Goal: Task Accomplishment & Management: Use online tool/utility

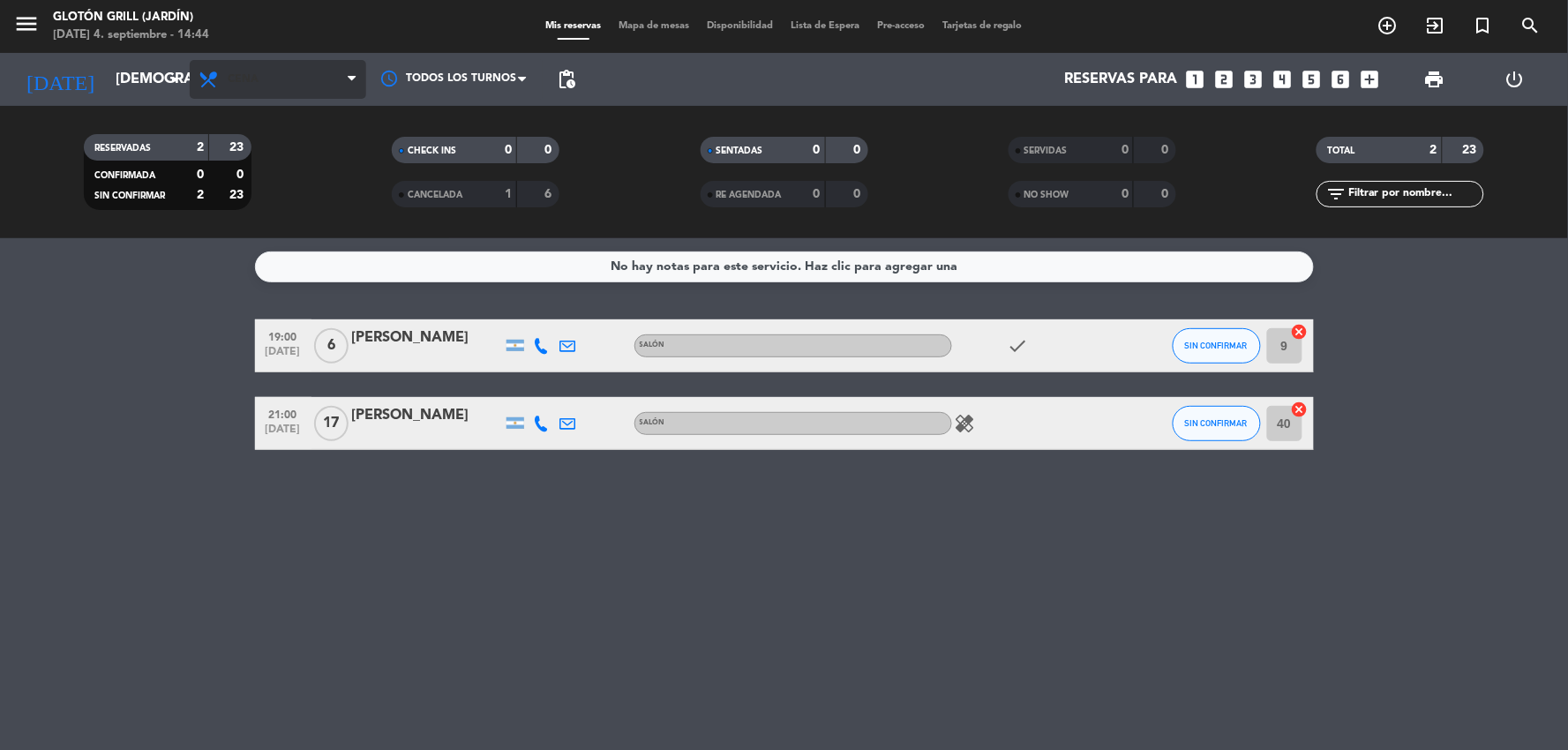
click at [297, 79] on span "Cena" at bounding box center [278, 79] width 176 height 39
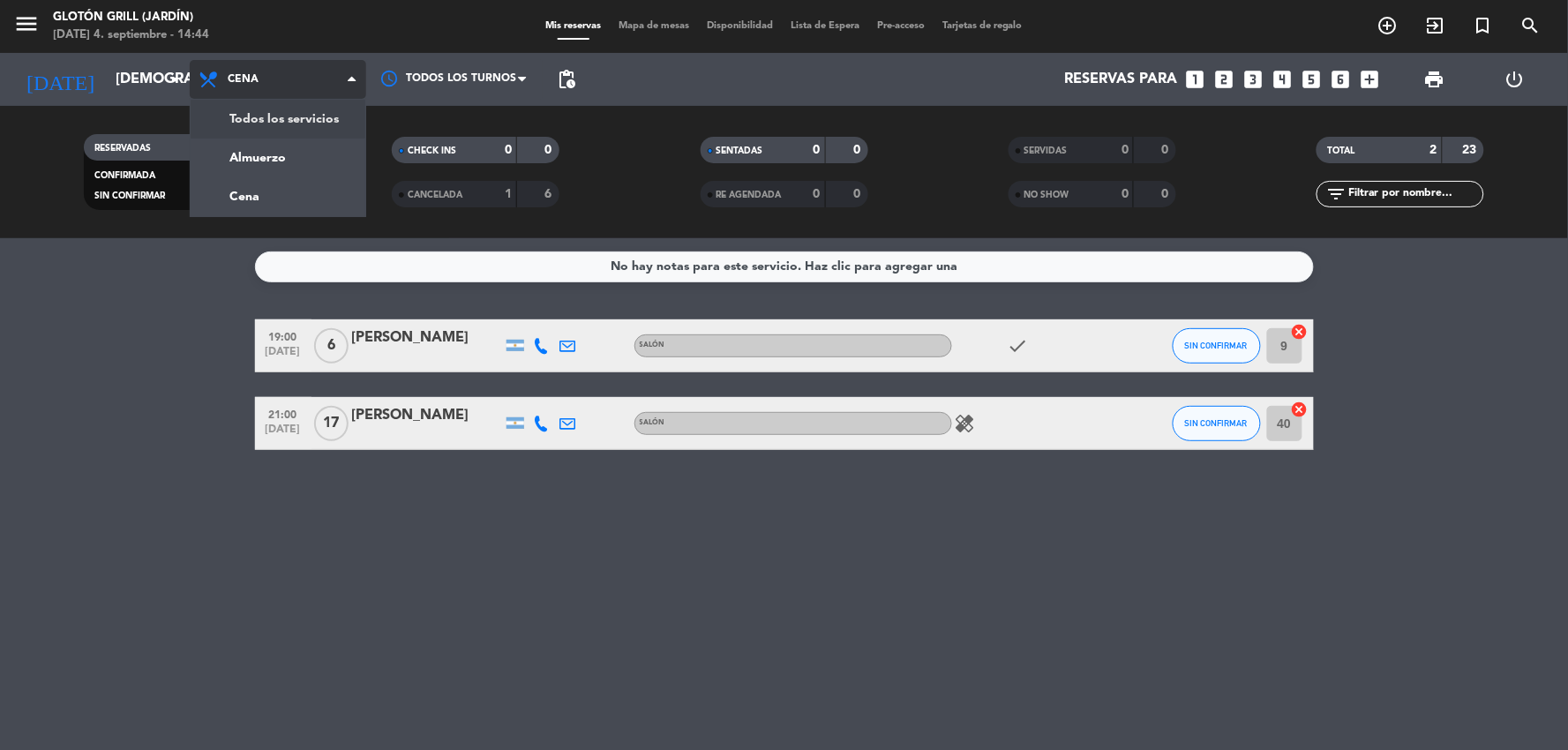
click at [287, 150] on div "menu Glotón Grill (Jardín) [DATE] 4. septiembre - 14:44 Mis reservas Mapa de me…" at bounding box center [784, 119] width 1568 height 238
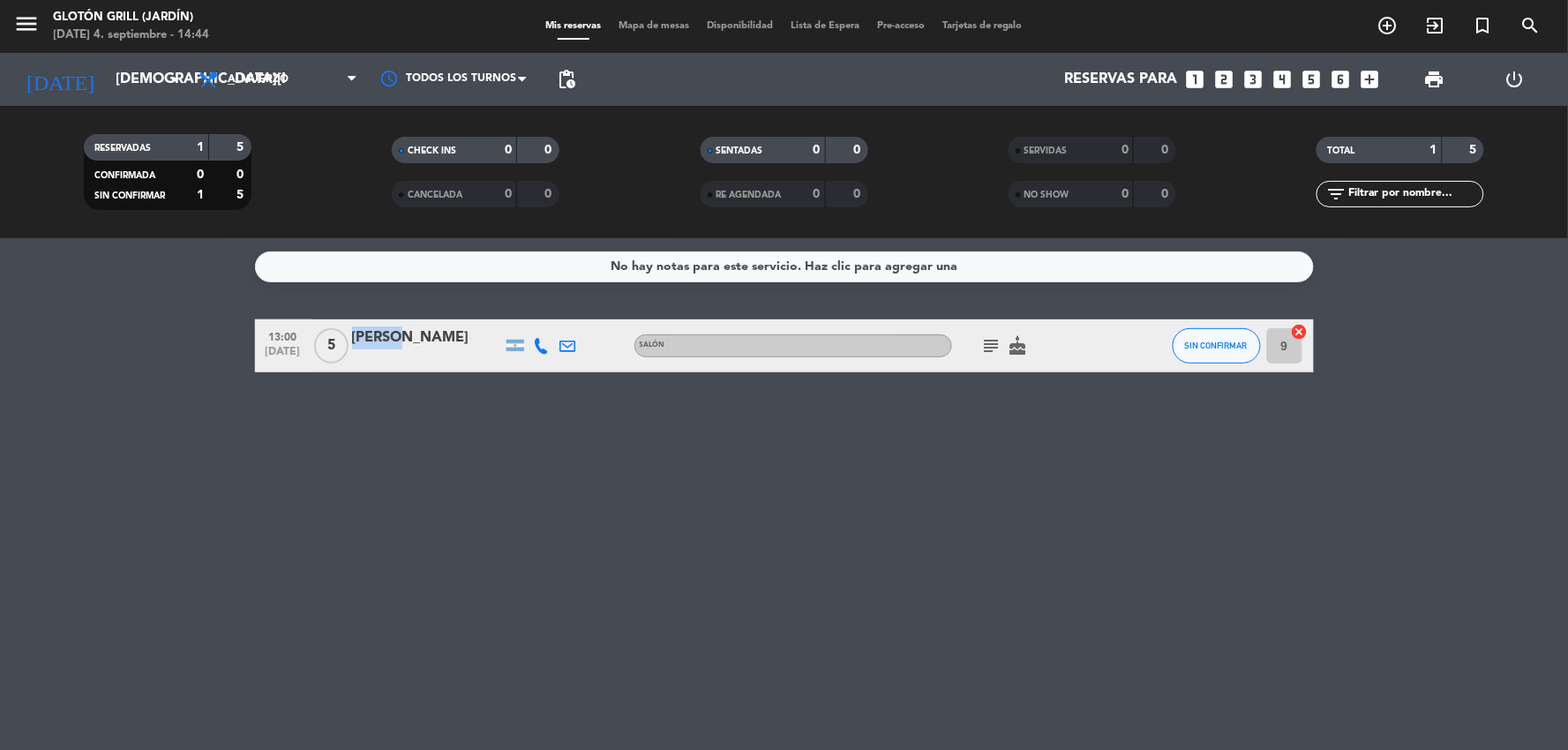
drag, startPoint x: 386, startPoint y: 344, endPoint x: 323, endPoint y: 350, distance: 63.8
click at [323, 350] on div "13:00 [DATE] 5 [PERSON_NAME] Salón subject cake SIN CONFIRMAR 9 cancel" at bounding box center [784, 345] width 1059 height 53
click at [423, 375] on div "No hay notas para este servicio. Haz clic para agregar una 13:00 [DATE] 5 [PERS…" at bounding box center [784, 494] width 1568 height 512
click at [1232, 349] on button "SIN CONFIRMAR" at bounding box center [1216, 345] width 88 height 35
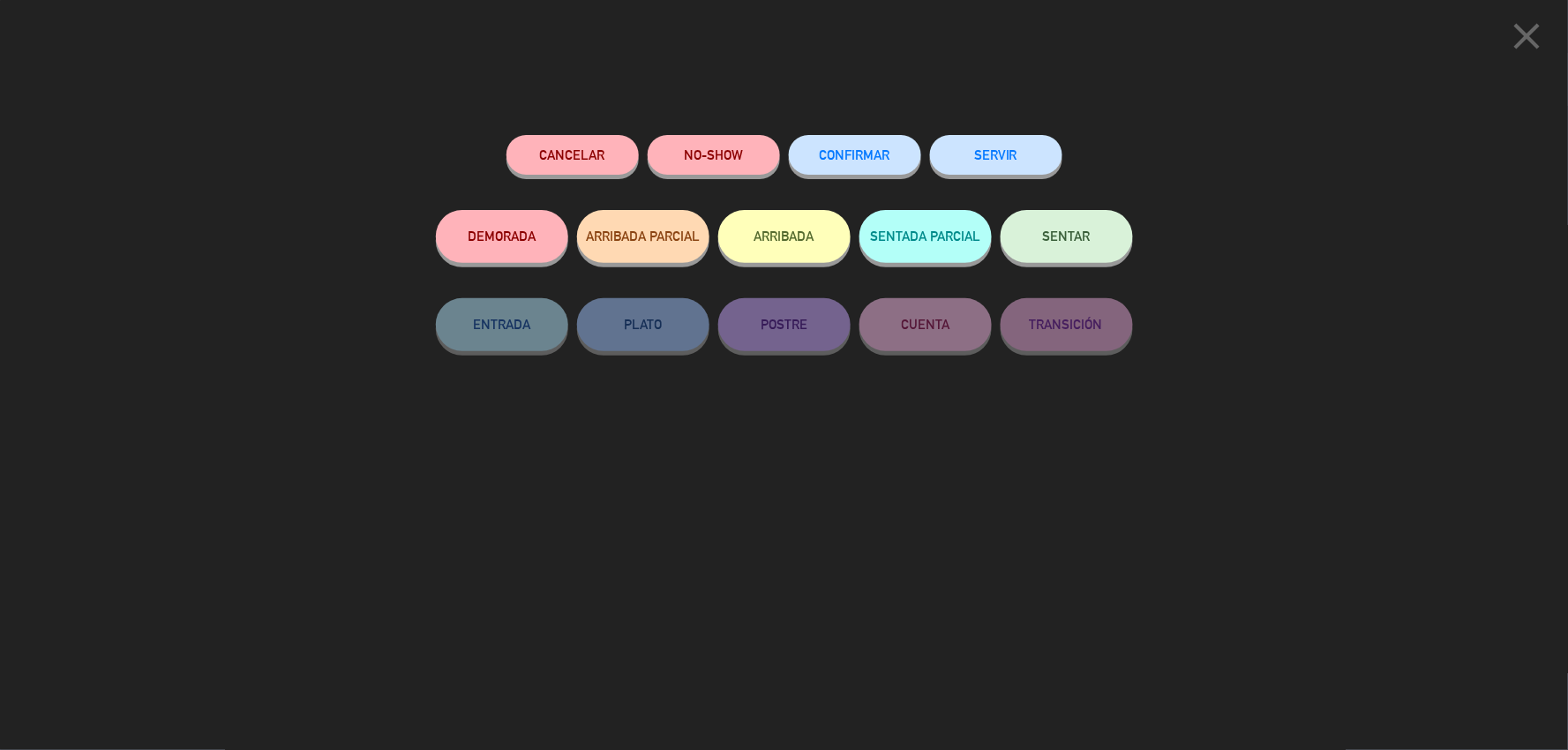
click at [874, 166] on button "CONFIRMAR" at bounding box center [855, 155] width 132 height 40
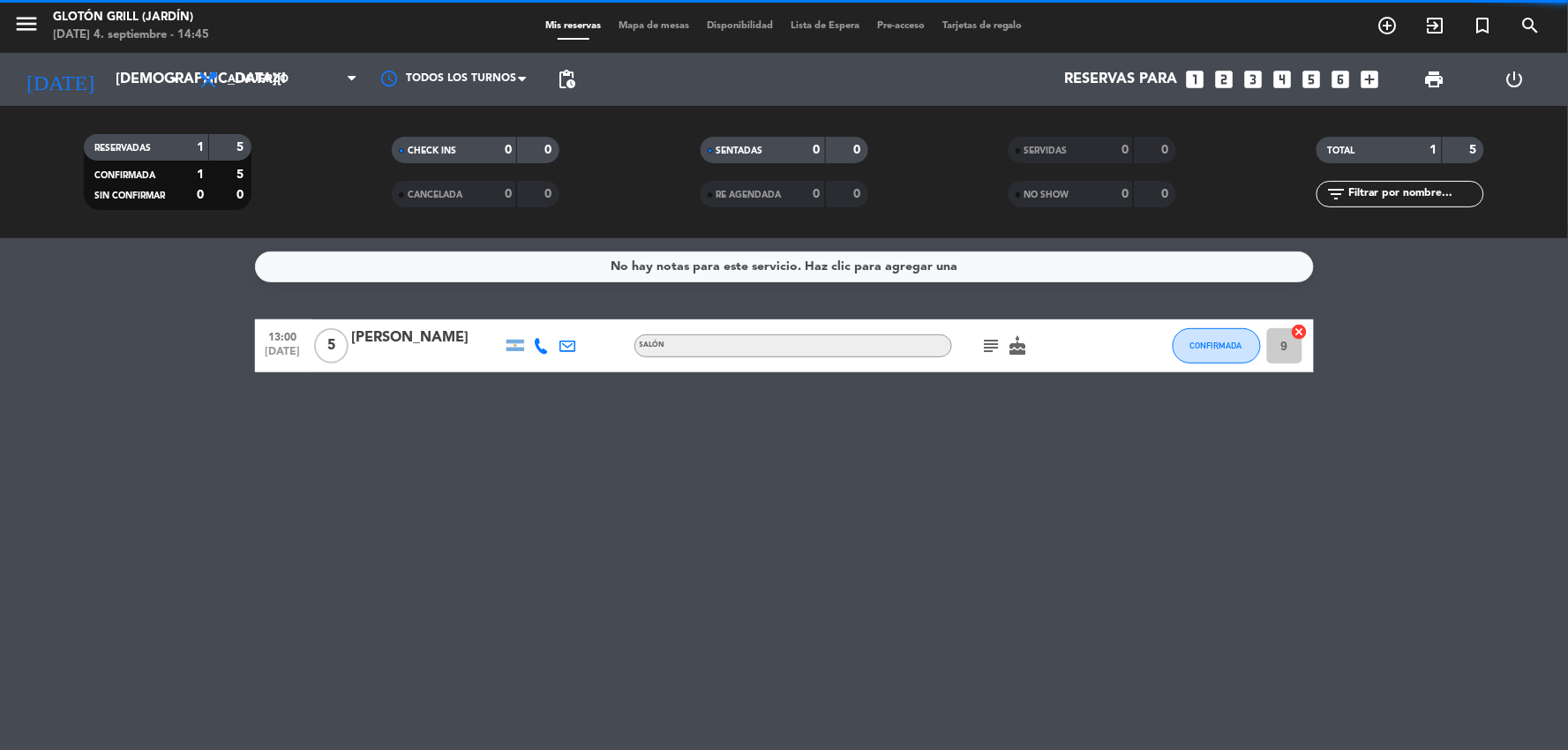
click at [1182, 348] on button "CONFIRMADA" at bounding box center [1216, 345] width 88 height 35
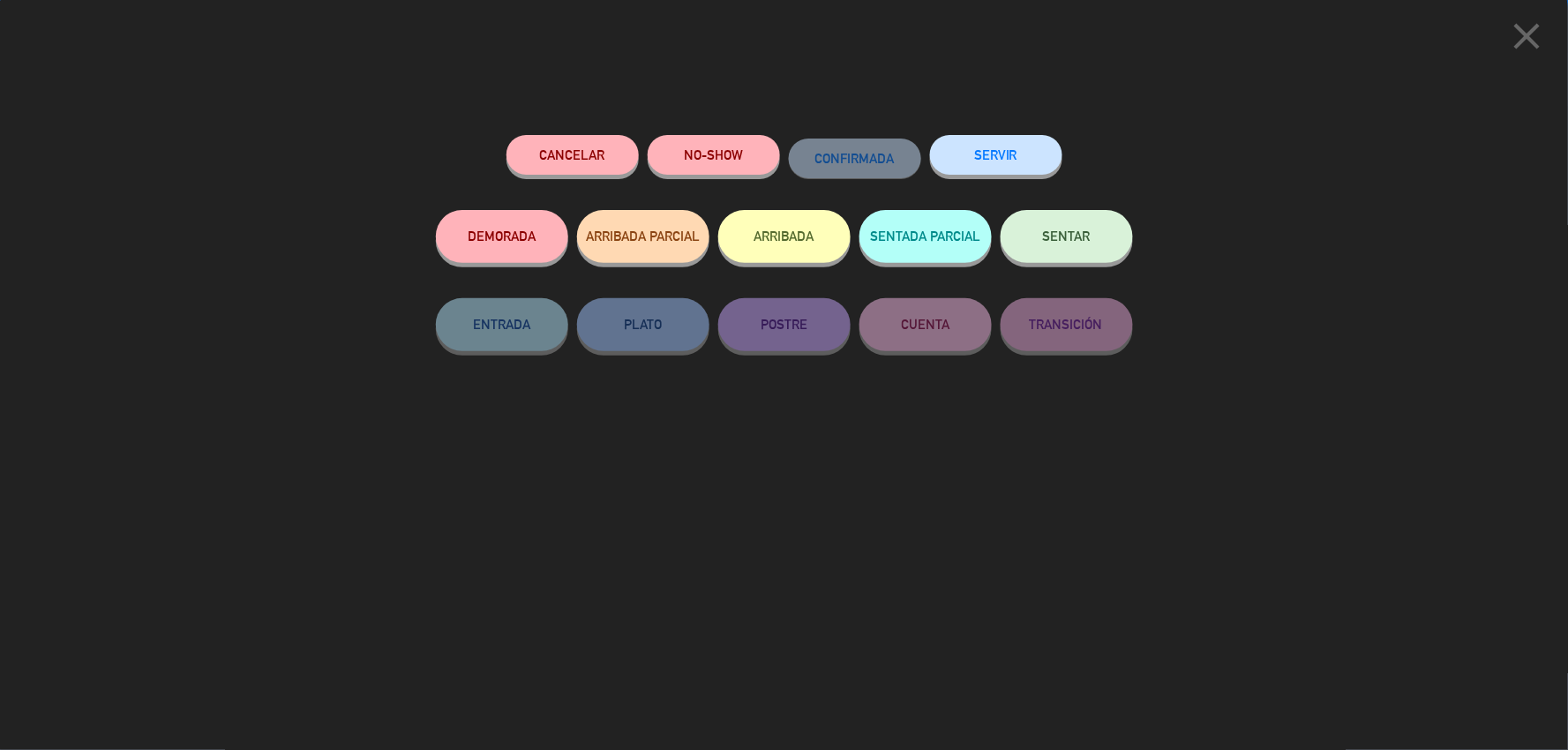
click at [1129, 253] on div "SENTAR" at bounding box center [1066, 254] width 132 height 88
click at [1115, 252] on button "SENTAR" at bounding box center [1066, 236] width 132 height 53
